Goal: Information Seeking & Learning: Learn about a topic

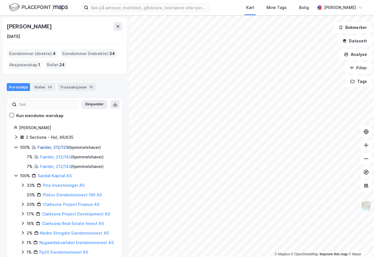
click at [47, 145] on link "Færder, 212/129" at bounding box center [53, 147] width 31 height 5
click at [17, 174] on icon at bounding box center [16, 175] width 4 height 4
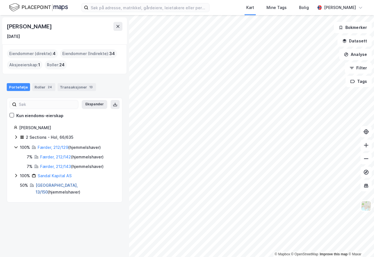
click at [50, 183] on link "[GEOGRAPHIC_DATA], 13/150" at bounding box center [57, 189] width 42 height 12
